Goal: Find specific page/section: Find specific page/section

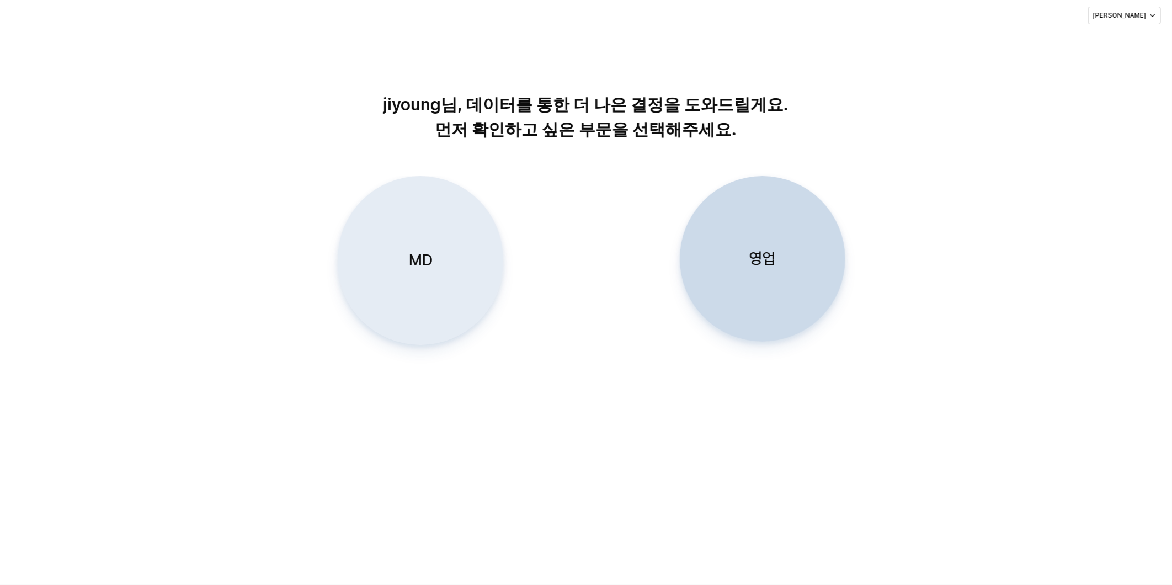
click at [423, 257] on p "MD" at bounding box center [420, 260] width 24 height 20
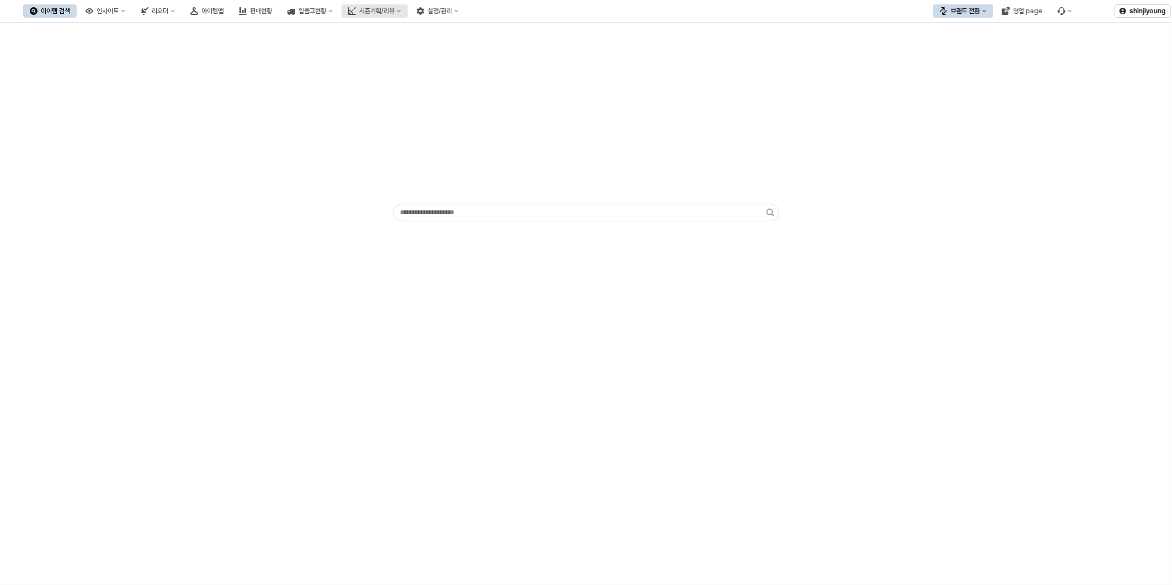
click at [395, 11] on div "시즌기획/리뷰" at bounding box center [376, 11] width 35 height 8
click at [272, 13] on div "판매현황" at bounding box center [261, 11] width 22 height 8
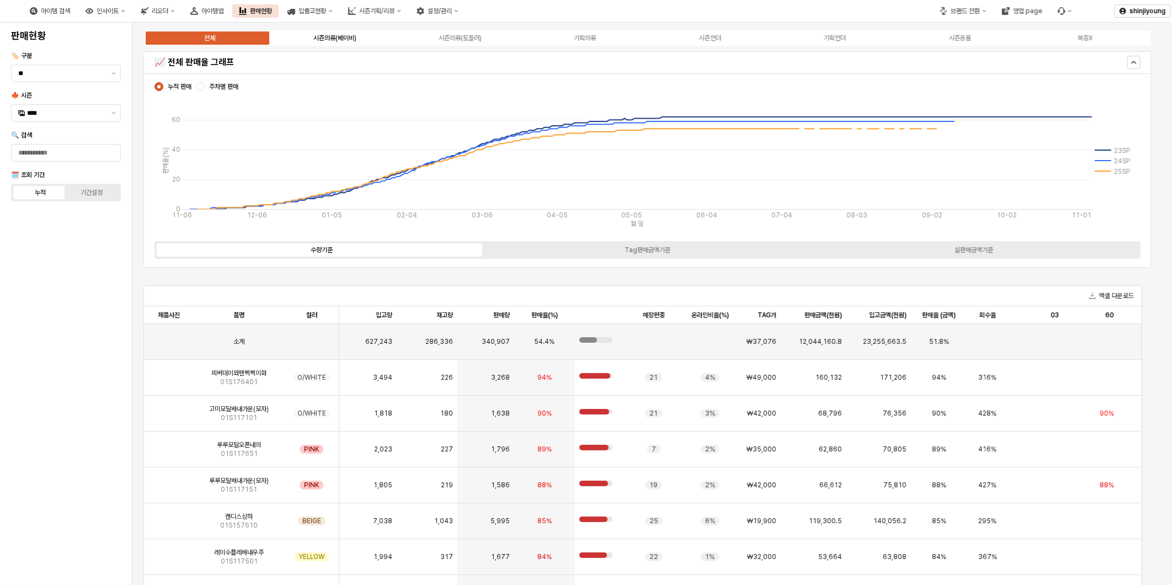
click at [342, 38] on div "시즌의류(베이비)" at bounding box center [334, 38] width 43 height 8
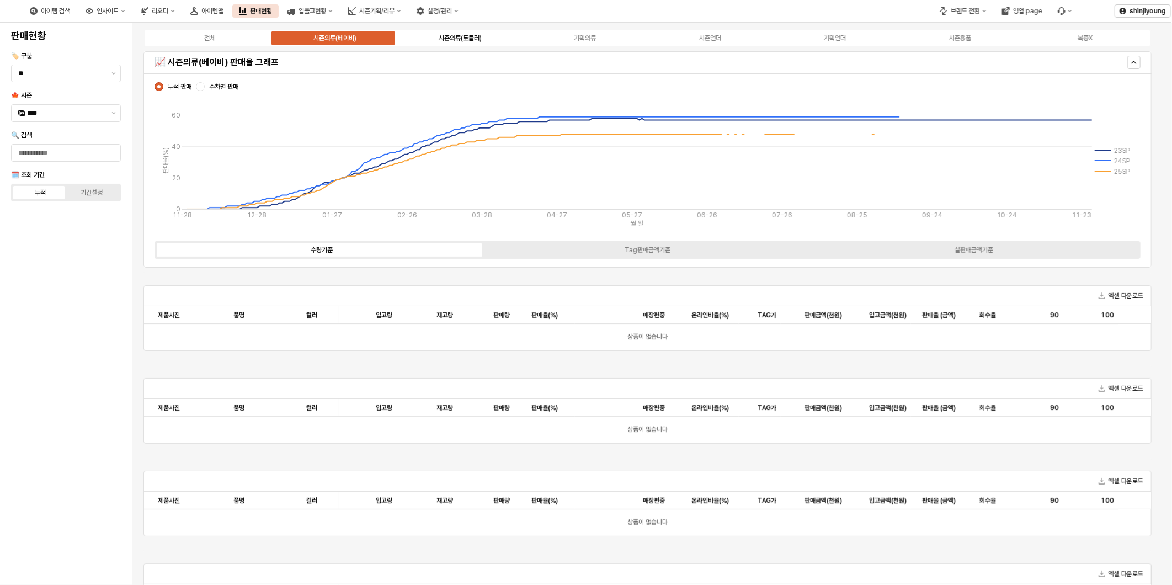
click at [468, 35] on div "시즌의류(토들러)" at bounding box center [460, 38] width 43 height 8
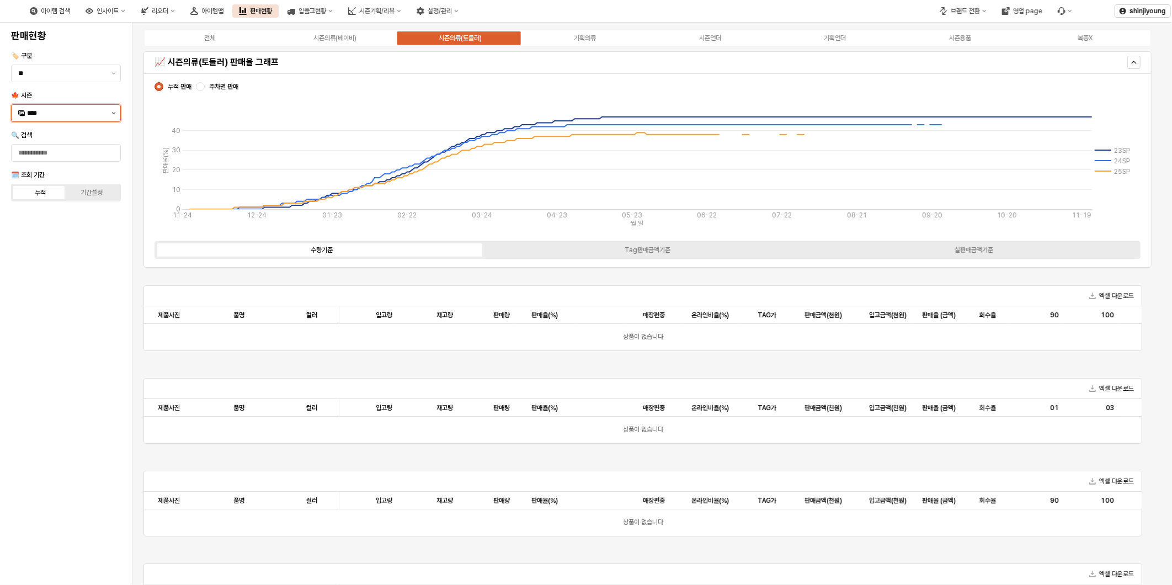
click at [111, 110] on button "제안 사항 표시" at bounding box center [113, 113] width 13 height 17
click at [52, 227] on div "25FA" at bounding box center [66, 229] width 79 height 9
type input "****"
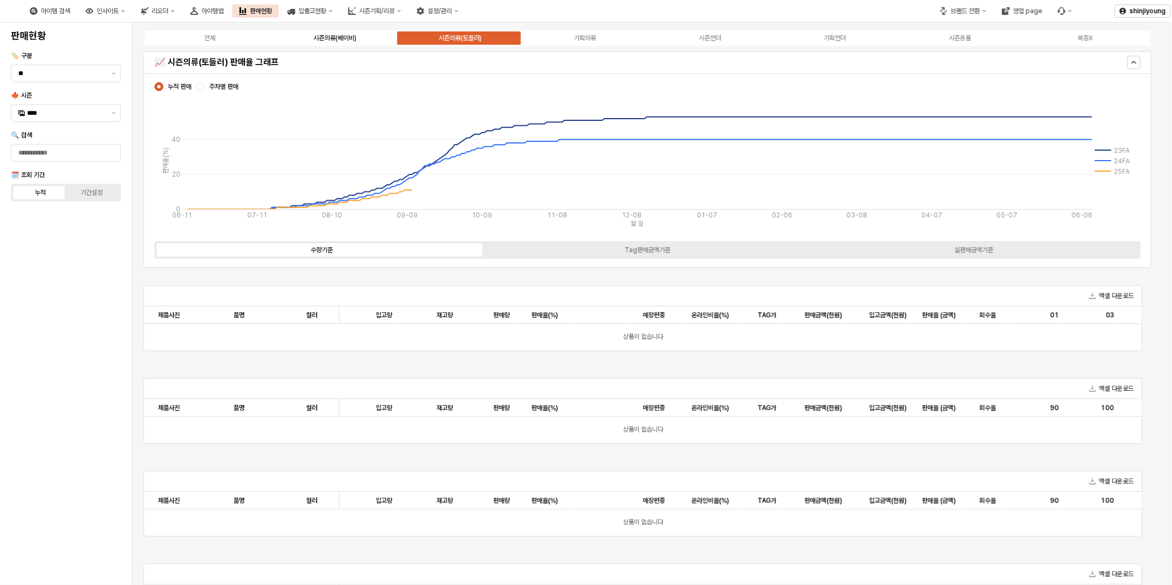
click at [349, 34] on div "시즌의류(베이비)" at bounding box center [334, 38] width 43 height 8
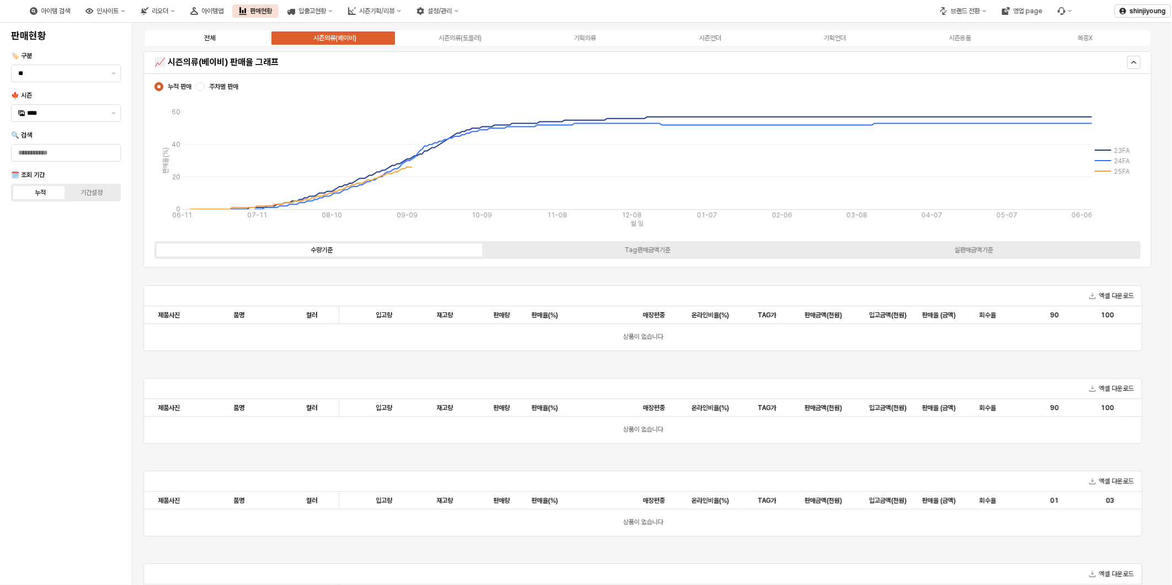
click at [207, 40] on div "전체" at bounding box center [209, 38] width 11 height 8
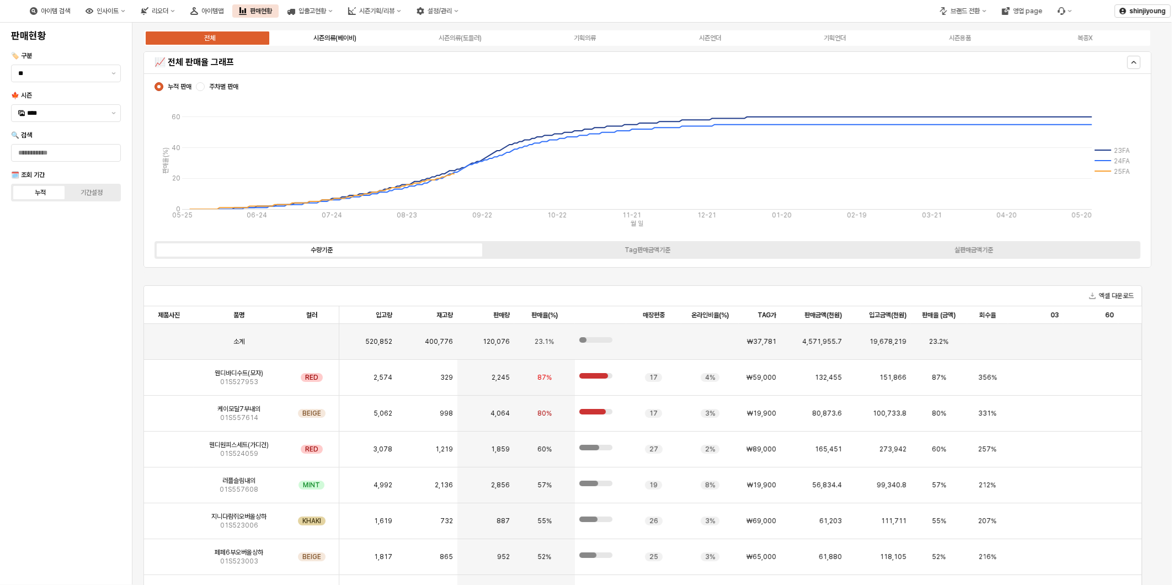
click at [341, 39] on div "시즌의류(베이비)" at bounding box center [334, 38] width 43 height 8
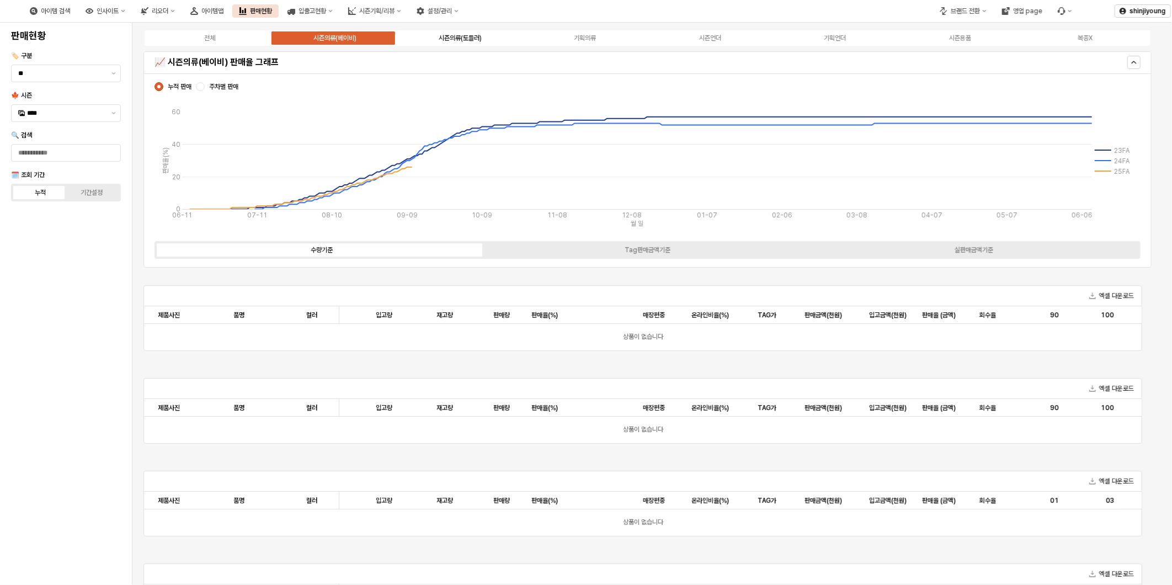
click at [470, 40] on div "시즌의류(토들러)" at bounding box center [460, 38] width 43 height 8
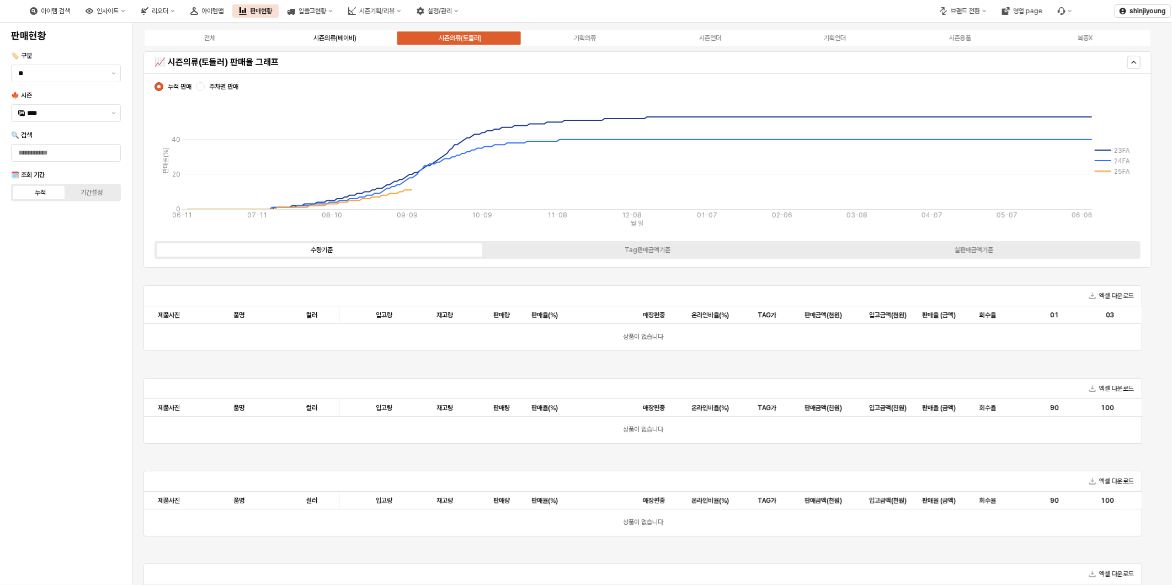
click at [334, 36] on div "시즌의류(베이비)" at bounding box center [334, 38] width 43 height 8
click at [1074, 11] on button "버그 제보 및 기능 개선 요청" at bounding box center [1065, 10] width 28 height 13
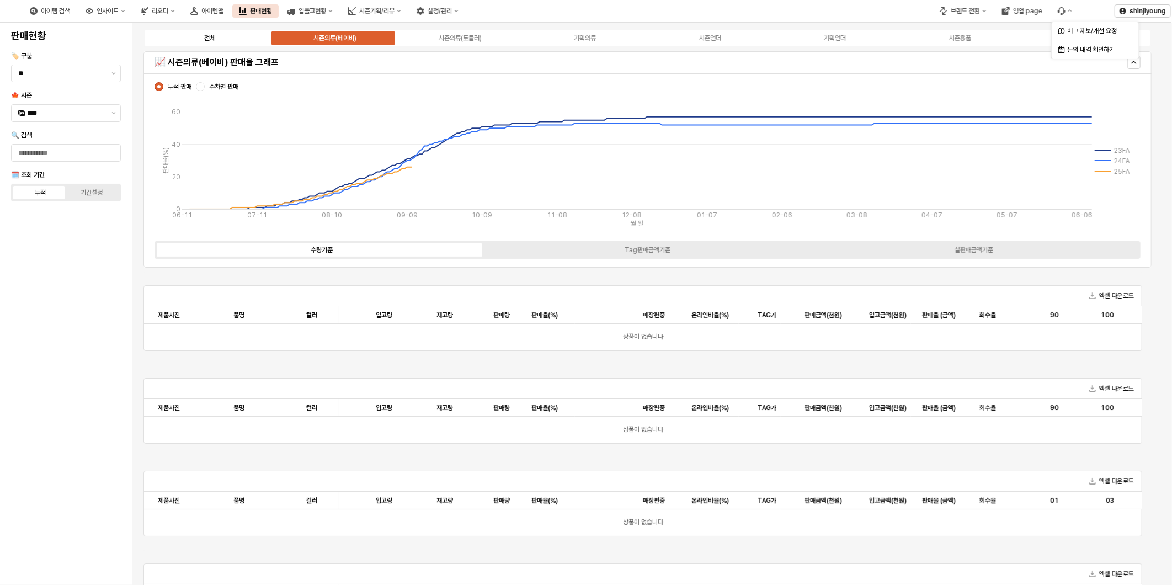
click at [214, 36] on div "전체" at bounding box center [209, 38] width 11 height 8
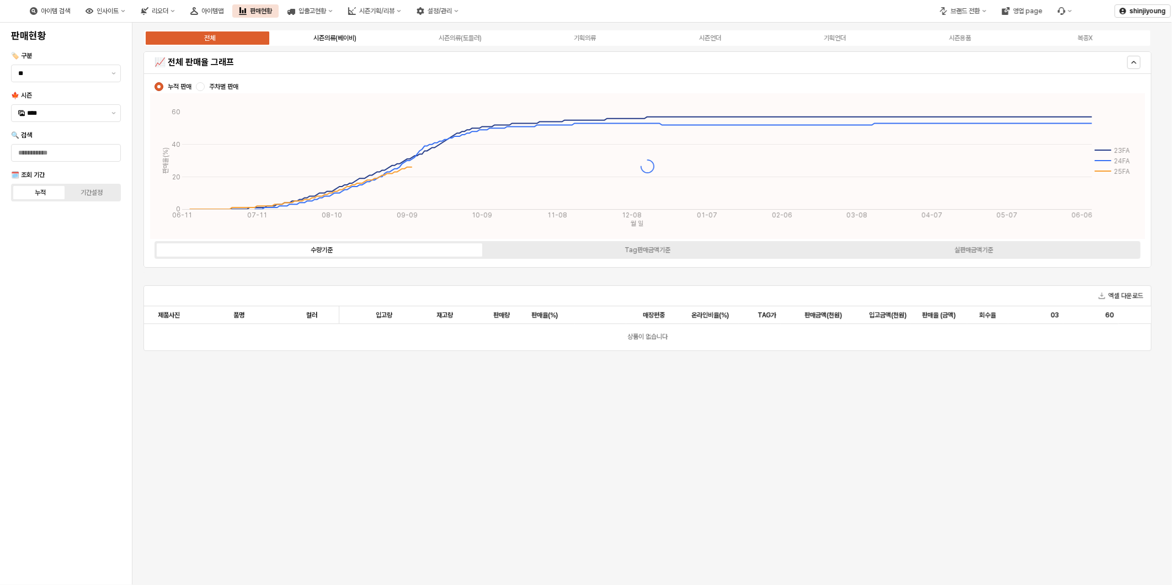
click at [338, 34] on div "시즌의류(베이비)" at bounding box center [334, 38] width 43 height 8
